Goal: Task Accomplishment & Management: Manage account settings

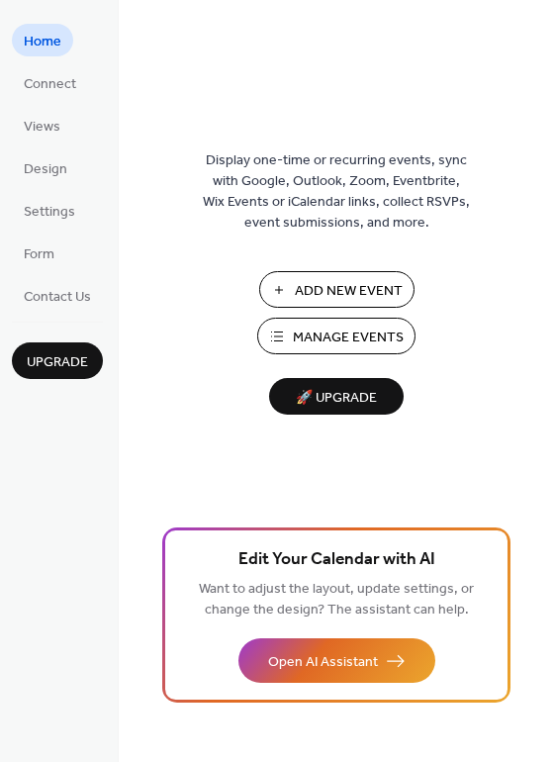
click at [340, 340] on span "Manage Events" at bounding box center [348, 338] width 111 height 21
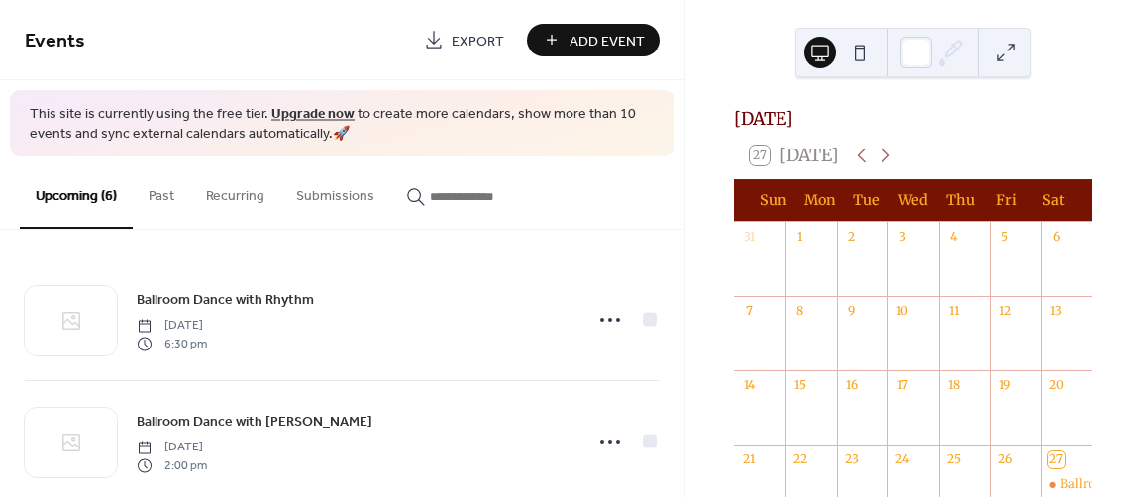
drag, startPoint x: 677, startPoint y: 272, endPoint x: 661, endPoint y: 319, distance: 49.2
click at [661, 319] on div "Ballroom Dance with Rhythm [DATE] 6:30 pm Ballroom Dance with [PERSON_NAME] [DA…" at bounding box center [342, 363] width 684 height 267
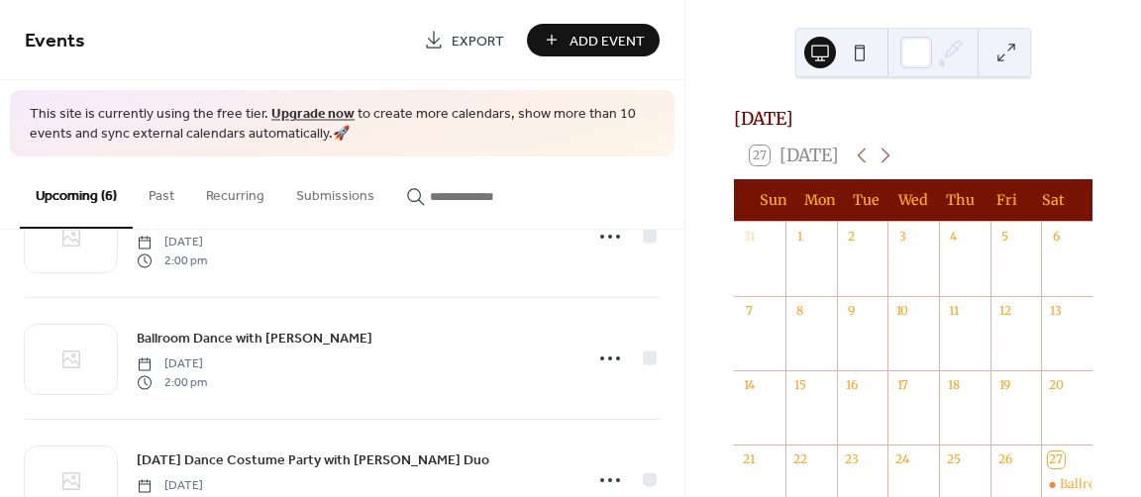
scroll to position [208, 0]
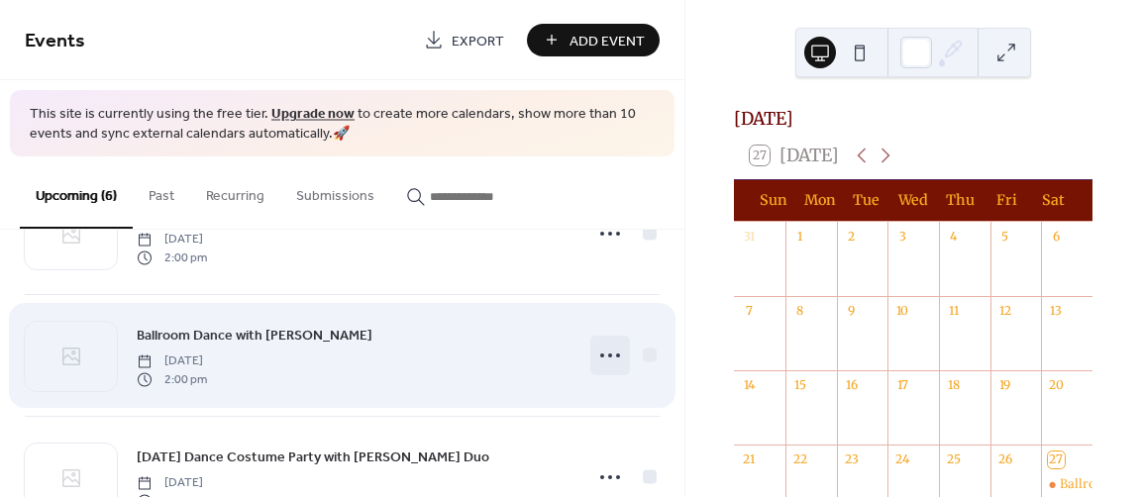
click at [605, 348] on icon at bounding box center [610, 356] width 32 height 32
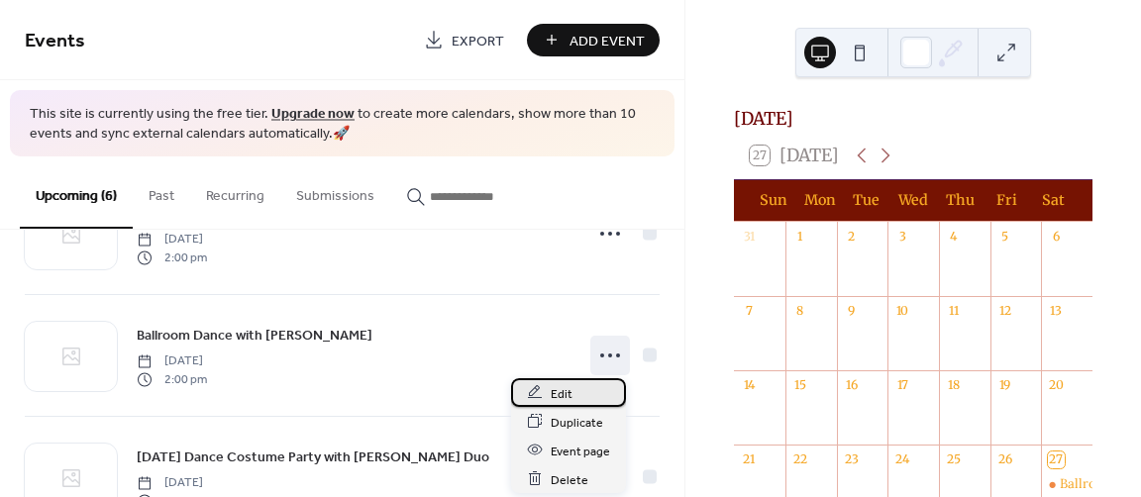
click at [570, 399] on span "Edit" at bounding box center [561, 393] width 22 height 21
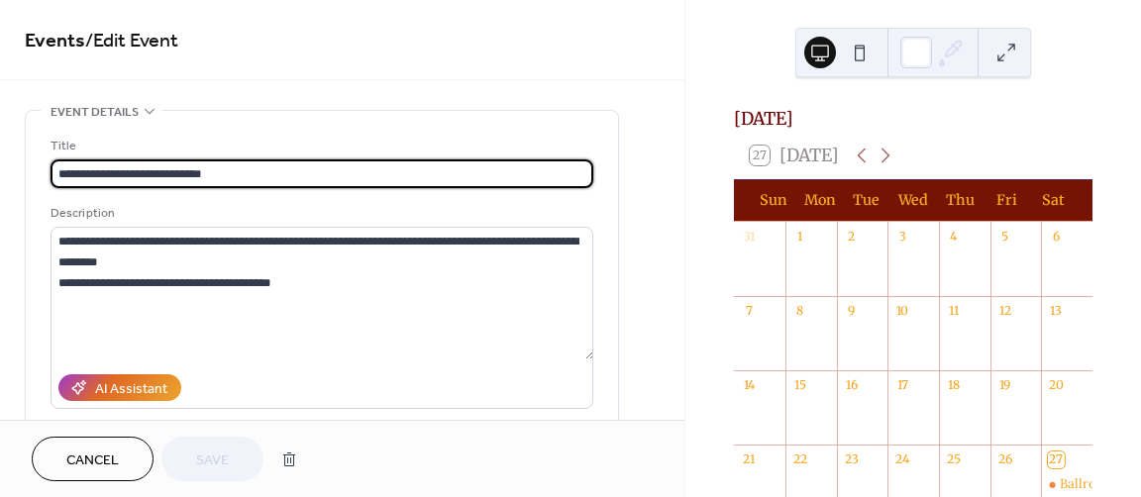
drag, startPoint x: 168, startPoint y: 172, endPoint x: 241, endPoint y: 174, distance: 72.3
click at [241, 174] on input "**********" at bounding box center [322, 173] width 544 height 29
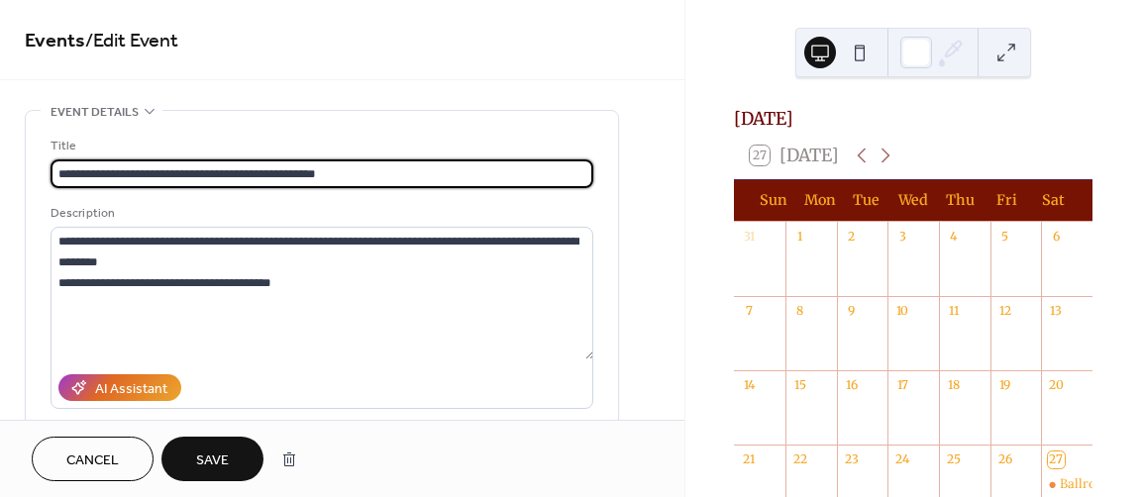
type input "**********"
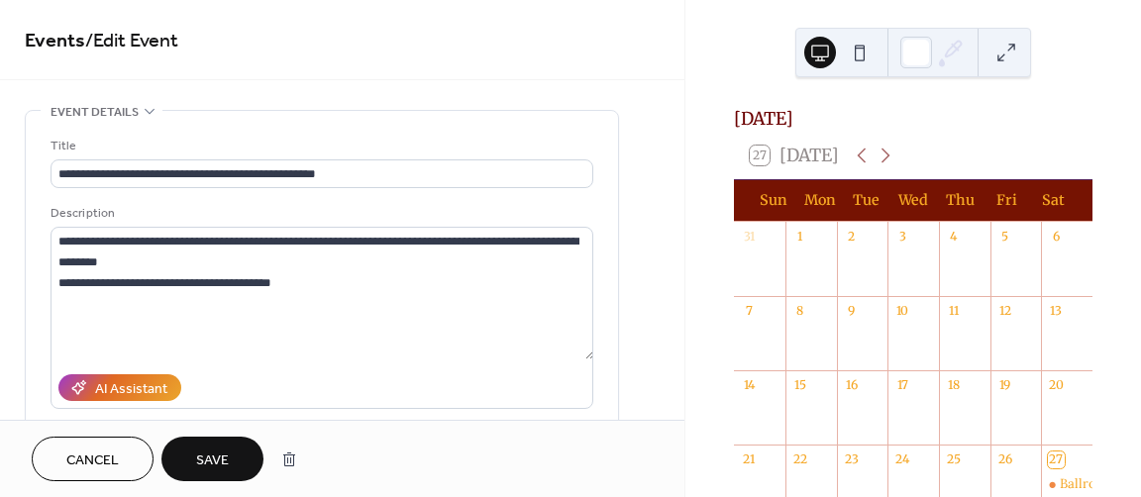
click at [210, 450] on span "Save" at bounding box center [212, 460] width 33 height 21
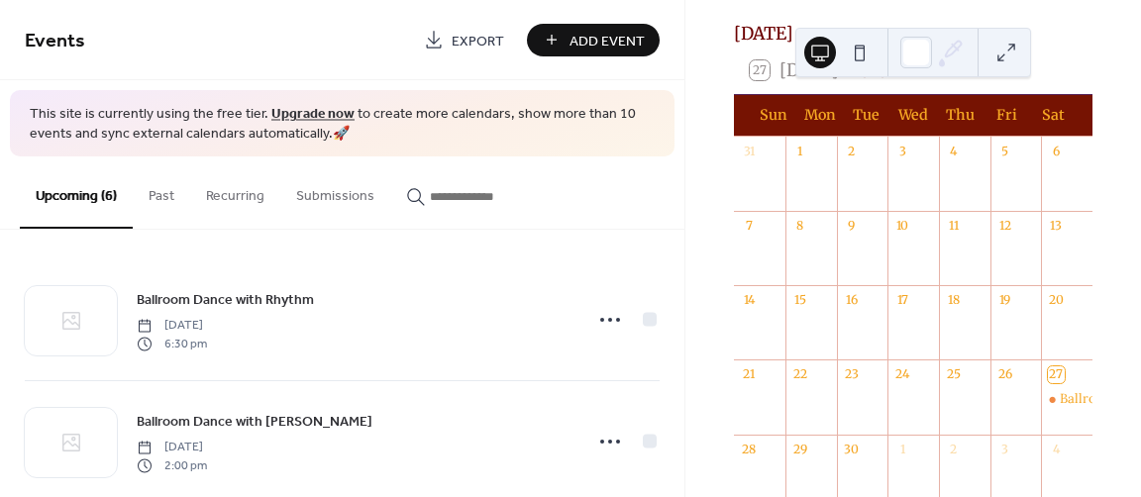
scroll to position [71, 0]
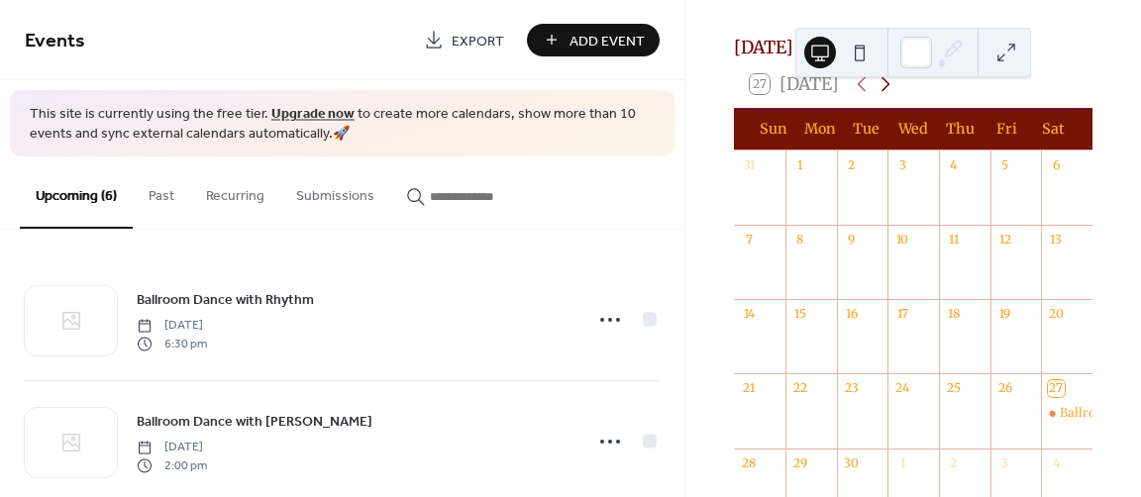
click at [887, 92] on icon at bounding box center [885, 84] width 9 height 15
click at [768, 422] on div "Ballroom Dance with [PERSON_NAME] & [PERSON_NAME]' [PERSON_NAME]" at bounding box center [990, 413] width 476 height 18
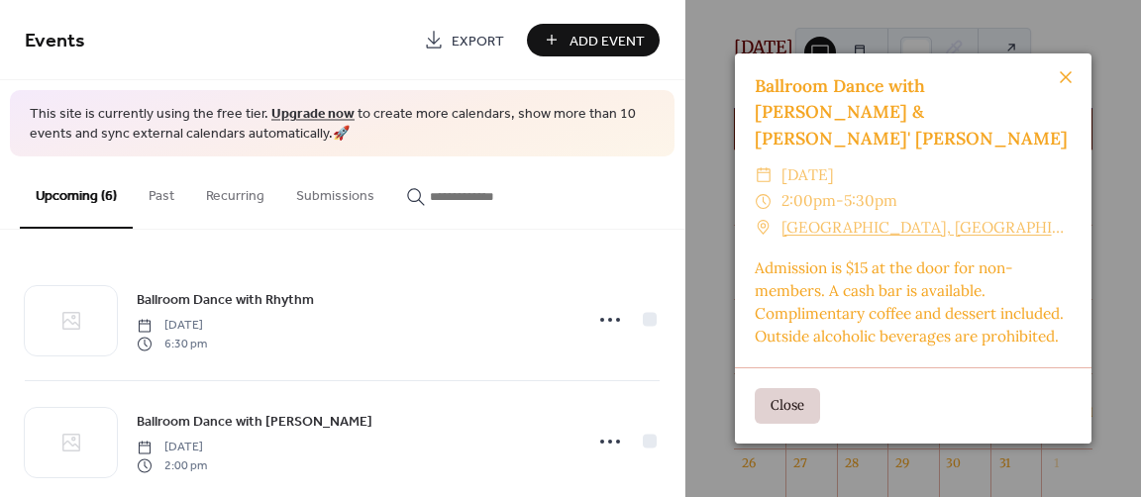
click at [1069, 87] on icon at bounding box center [1065, 77] width 24 height 24
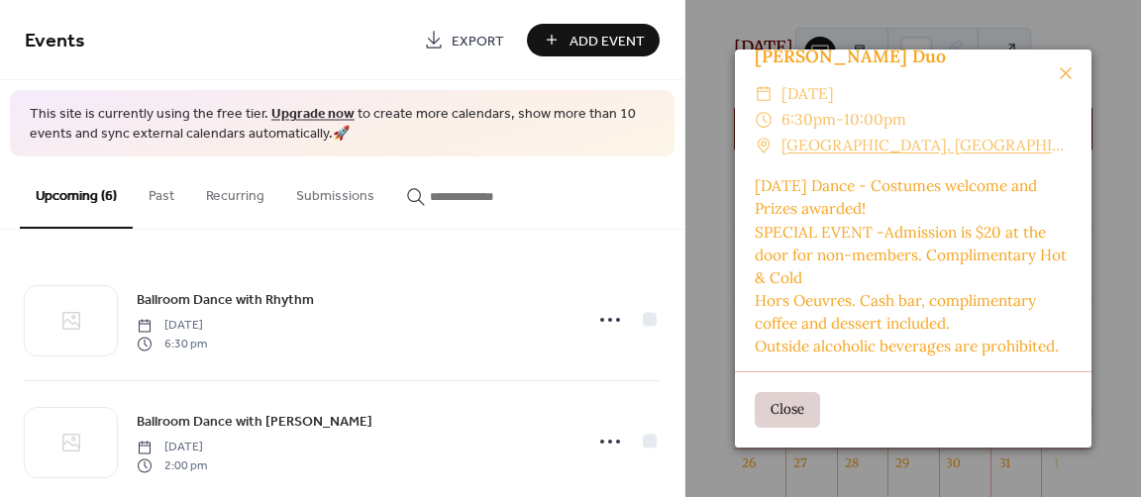
scroll to position [56, 0]
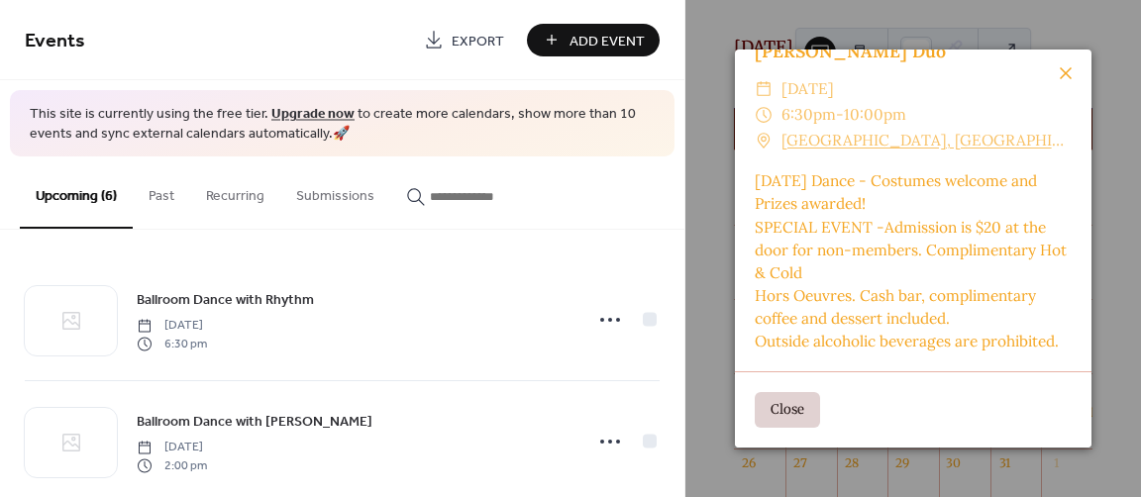
click at [1065, 67] on icon at bounding box center [1065, 73] width 24 height 24
